Goal: Check status

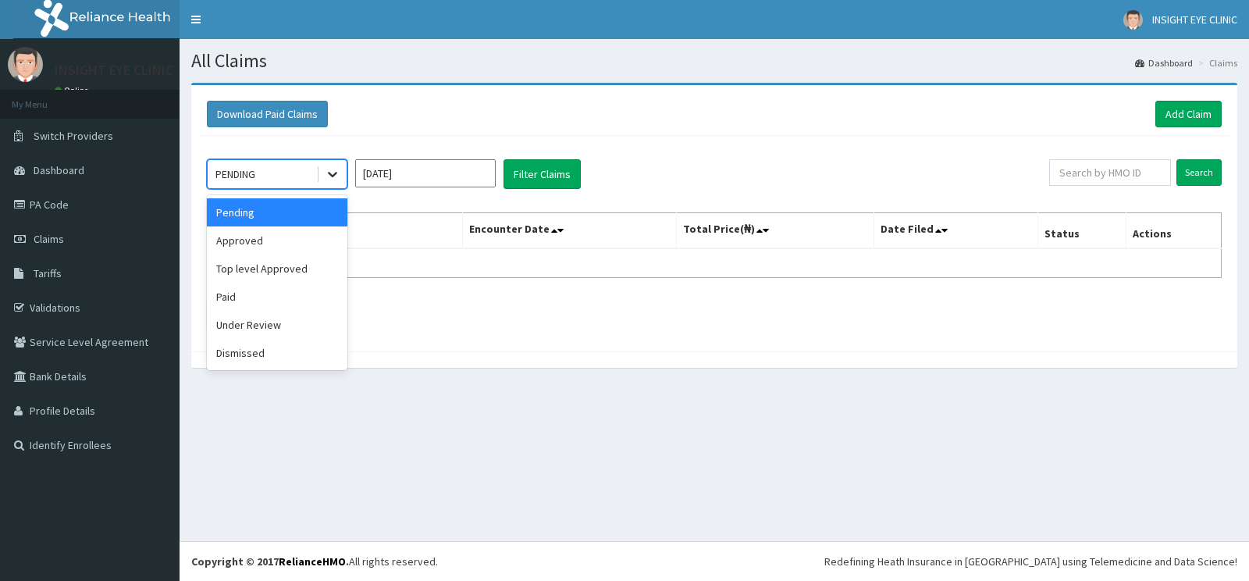
click at [334, 175] on icon at bounding box center [332, 175] width 9 height 5
click at [238, 299] on div "Paid" at bounding box center [277, 297] width 141 height 28
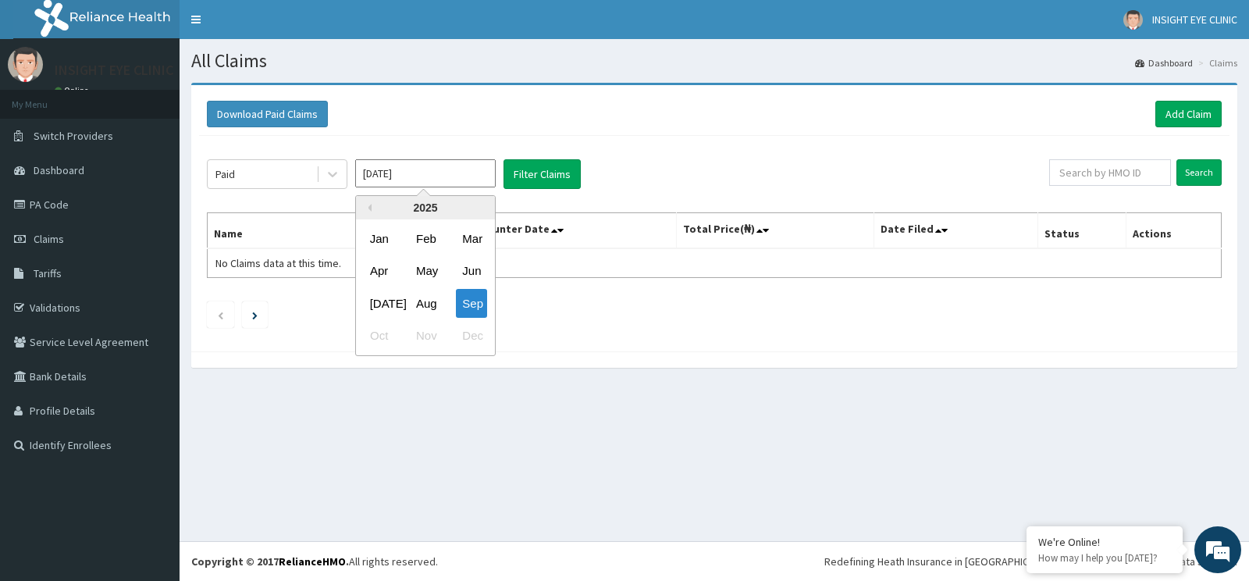
click at [411, 176] on input "[DATE]" at bounding box center [425, 173] width 141 height 28
click at [408, 176] on input "[DATE]" at bounding box center [425, 173] width 141 height 28
click at [375, 306] on div "[DATE]" at bounding box center [379, 303] width 31 height 29
type input "[DATE]"
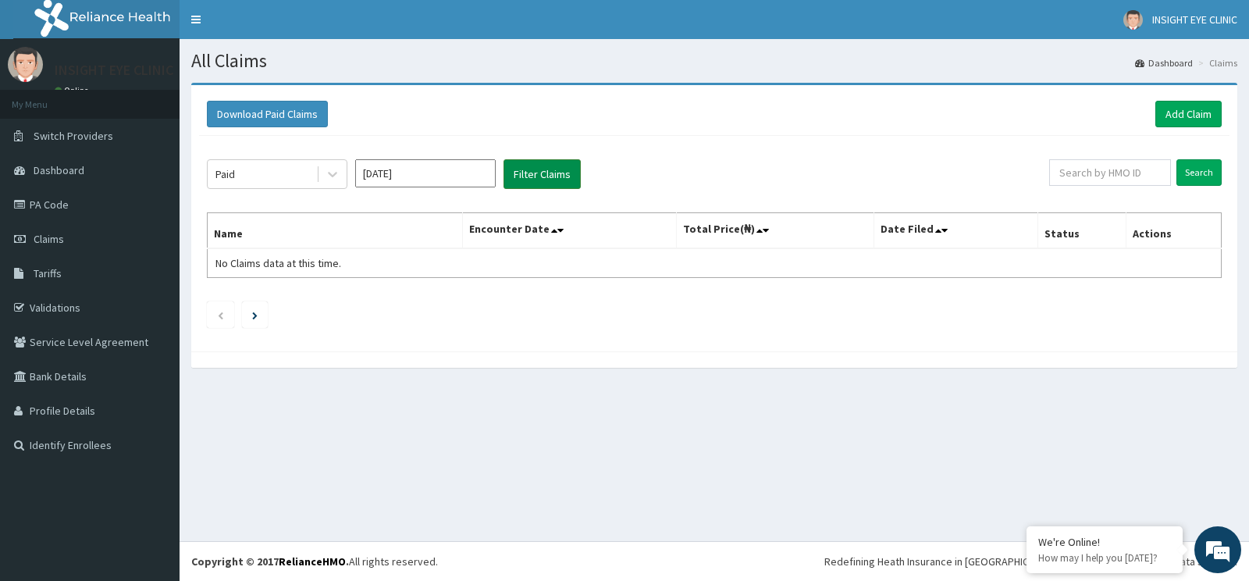
click at [531, 169] on button "Filter Claims" at bounding box center [542, 174] width 77 height 30
